Goal: Find contact information: Find contact information

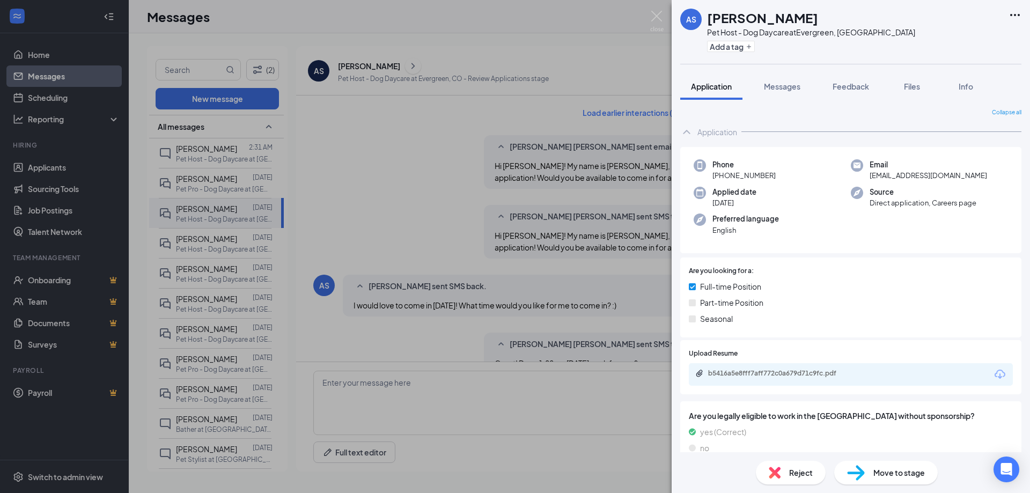
scroll to position [383, 0]
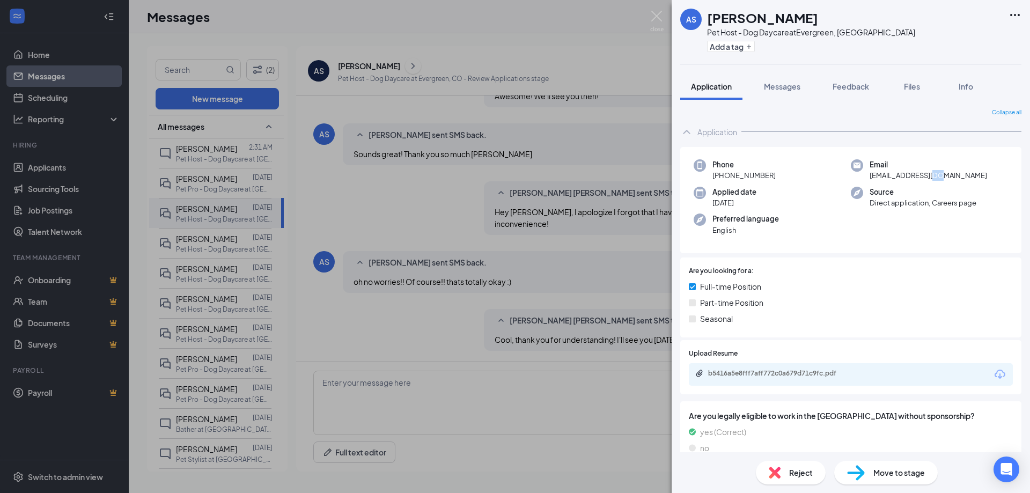
drag, startPoint x: 941, startPoint y: 174, endPoint x: 927, endPoint y: 175, distance: 14.0
click at [927, 175] on div "Email [EMAIL_ADDRESS][DOMAIN_NAME]" at bounding box center [929, 170] width 157 height 22
drag, startPoint x: 743, startPoint y: 177, endPoint x: 730, endPoint y: 177, distance: 13.4
drag, startPoint x: 730, startPoint y: 177, endPoint x: 721, endPoint y: 174, distance: 9.4
click at [721, 174] on span "[PHONE_NUMBER]" at bounding box center [744, 175] width 63 height 11
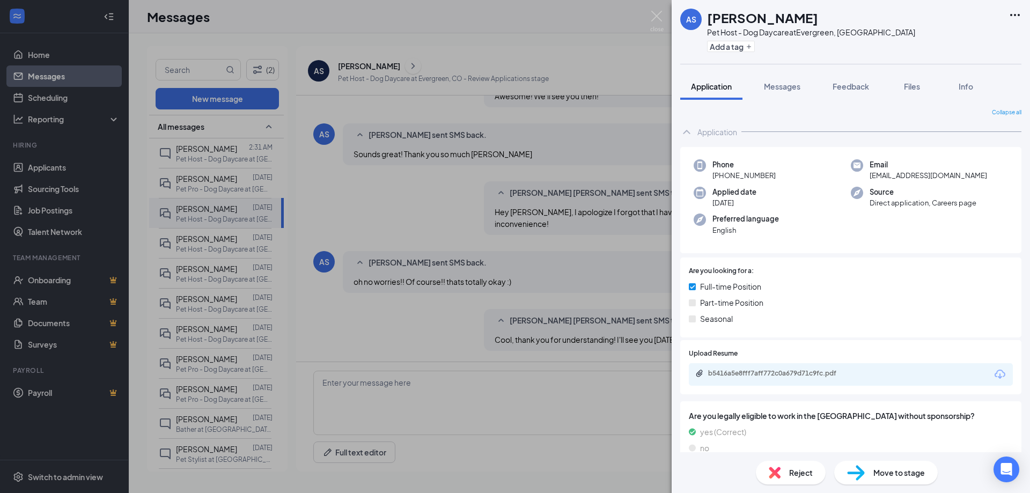
drag, startPoint x: 721, startPoint y: 175, endPoint x: 773, endPoint y: 175, distance: 52.6
click at [773, 175] on div "Phone [PHONE_NUMBER]" at bounding box center [772, 170] width 157 height 22
copy span "[PHONE_NUMBER]"
drag, startPoint x: 959, startPoint y: 177, endPoint x: 867, endPoint y: 184, distance: 92.0
click at [867, 184] on div "Phone [PHONE_NUMBER] Email [EMAIL_ADDRESS][DOMAIN_NAME] Applied date [DATE] Sou…" at bounding box center [850, 200] width 341 height 107
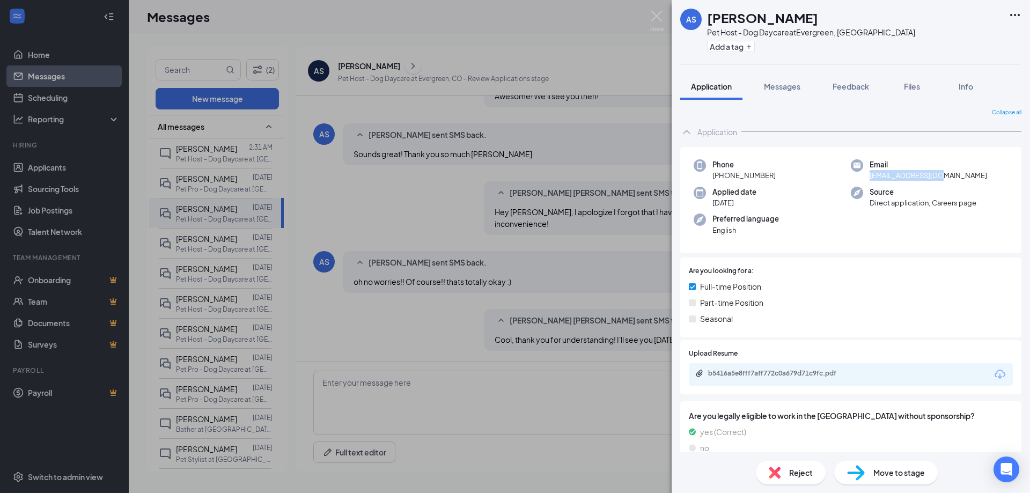
copy span "[EMAIL_ADDRESS][DOMAIN_NAME]"
drag, startPoint x: 722, startPoint y: 177, endPoint x: 773, endPoint y: 176, distance: 51.0
click at [773, 176] on span "[PHONE_NUMBER]" at bounding box center [744, 175] width 63 height 11
copy span "[PHONE_NUMBER]"
click at [658, 19] on img at bounding box center [656, 21] width 13 height 21
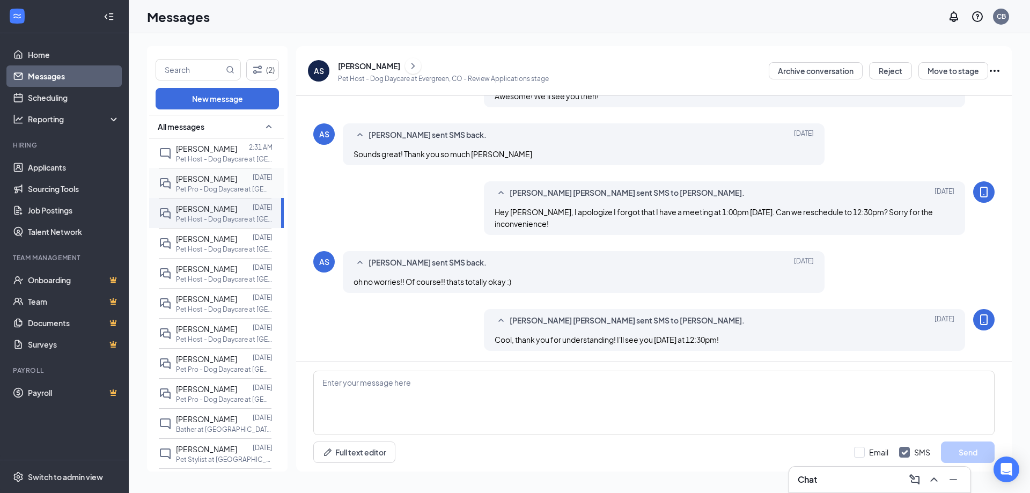
click at [210, 184] on div "[PERSON_NAME]" at bounding box center [206, 179] width 61 height 12
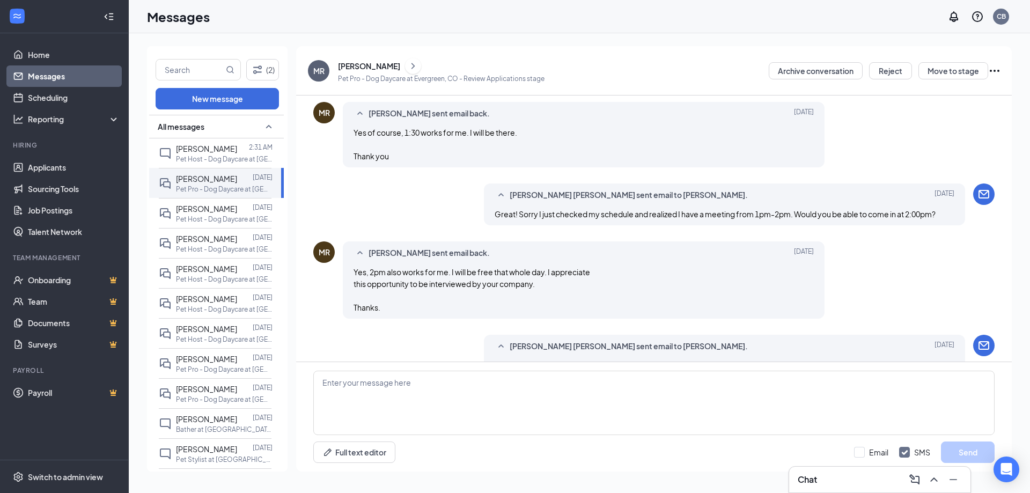
scroll to position [448, 0]
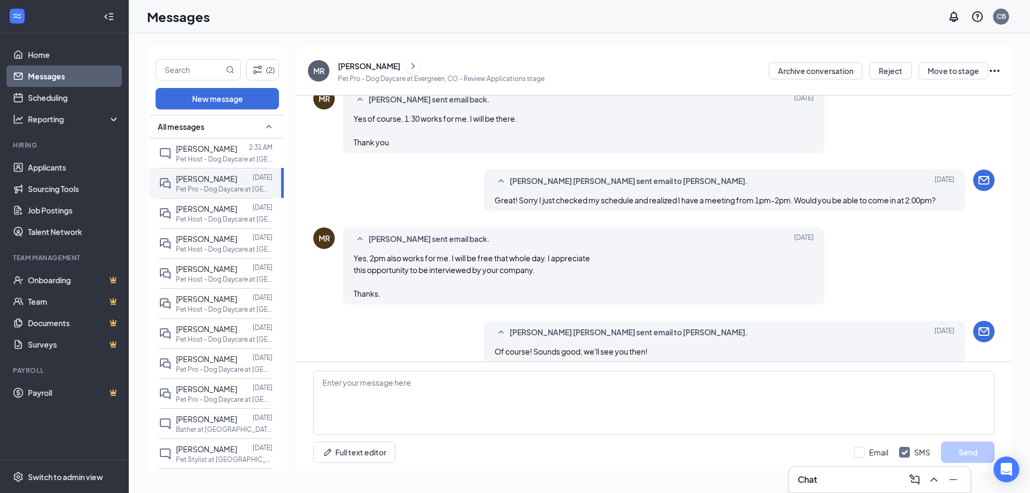
click at [408, 63] on icon "ChevronRight" at bounding box center [413, 66] width 11 height 13
